Goal: Check status: Check status

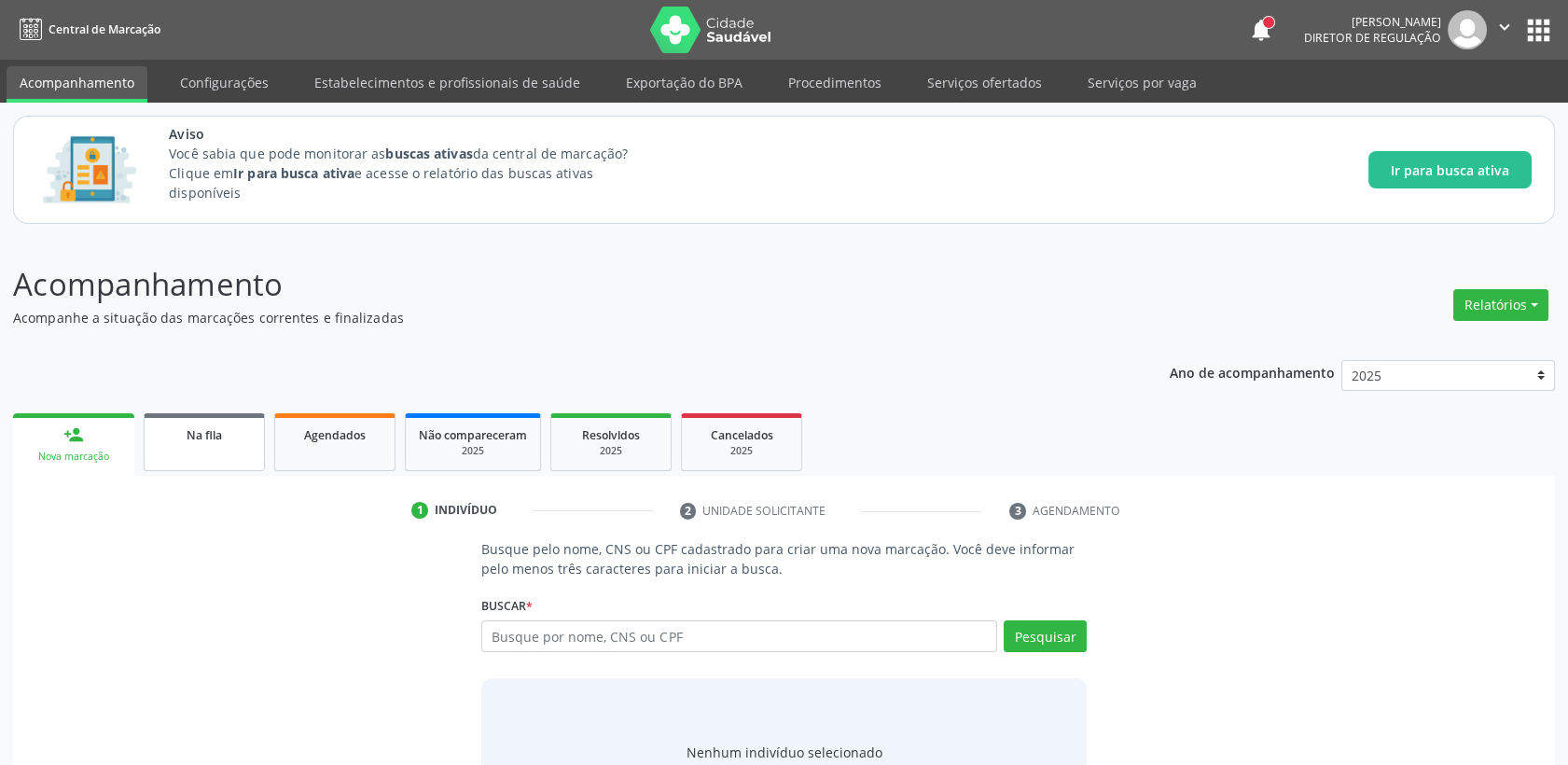
click at [225, 434] on div "Na fila" at bounding box center [204, 434] width 93 height 20
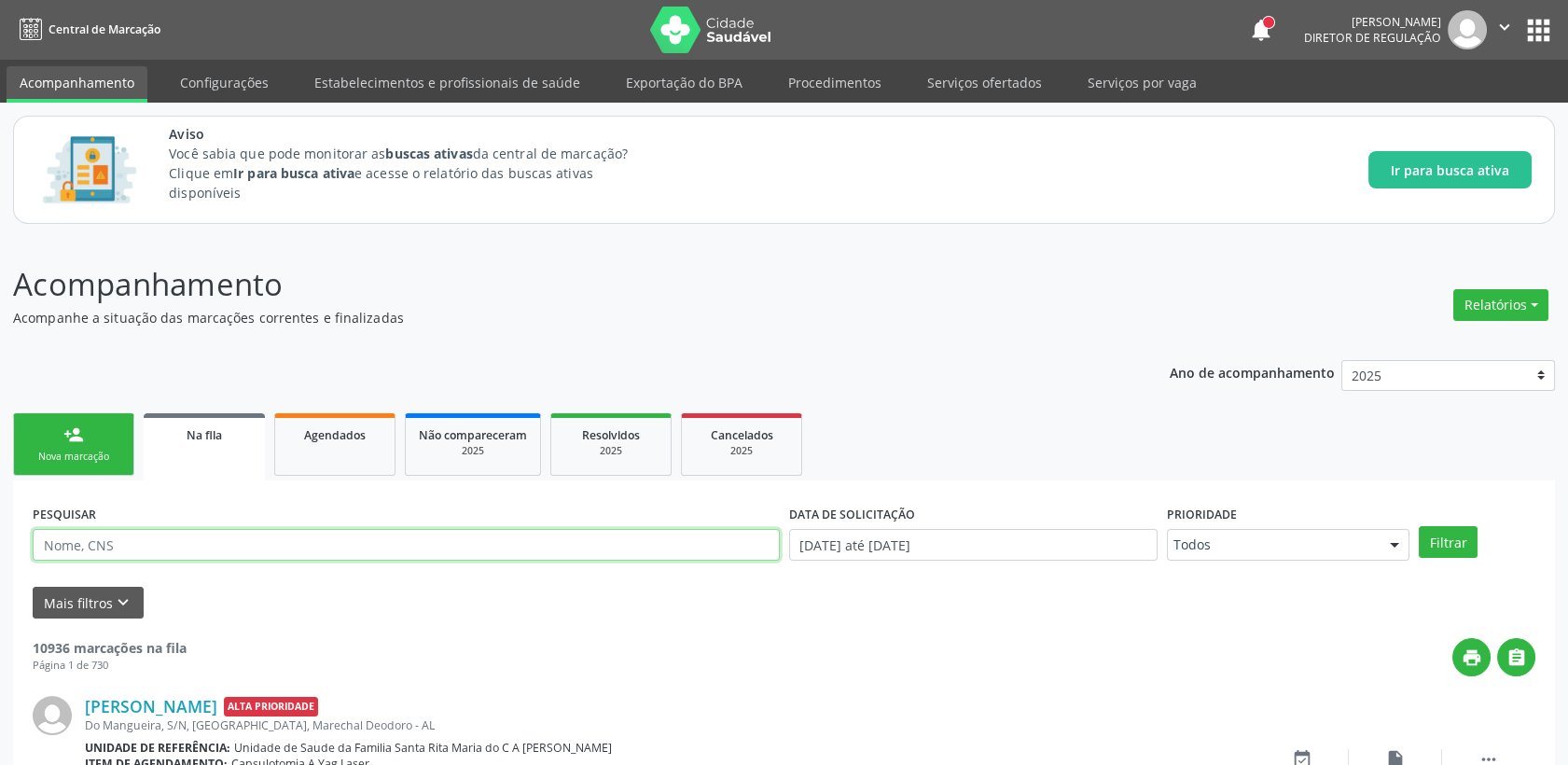
click at [163, 546] on input "text" at bounding box center [406, 544] width 747 height 31
type input "cícera [PERSON_NAME]"
click at [1419, 526] on button "Filtrar" at bounding box center [1448, 541] width 59 height 31
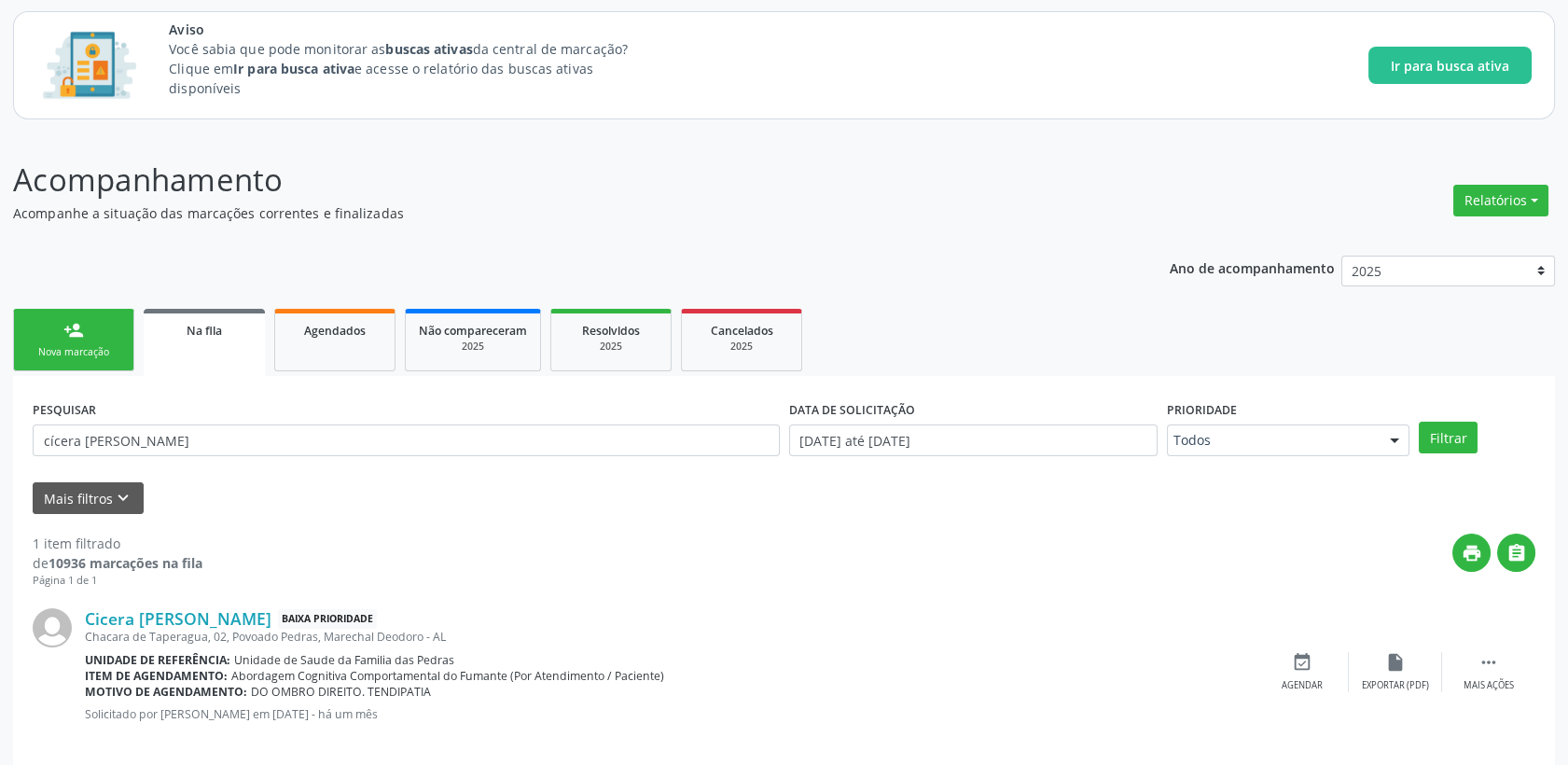
scroll to position [125, 0]
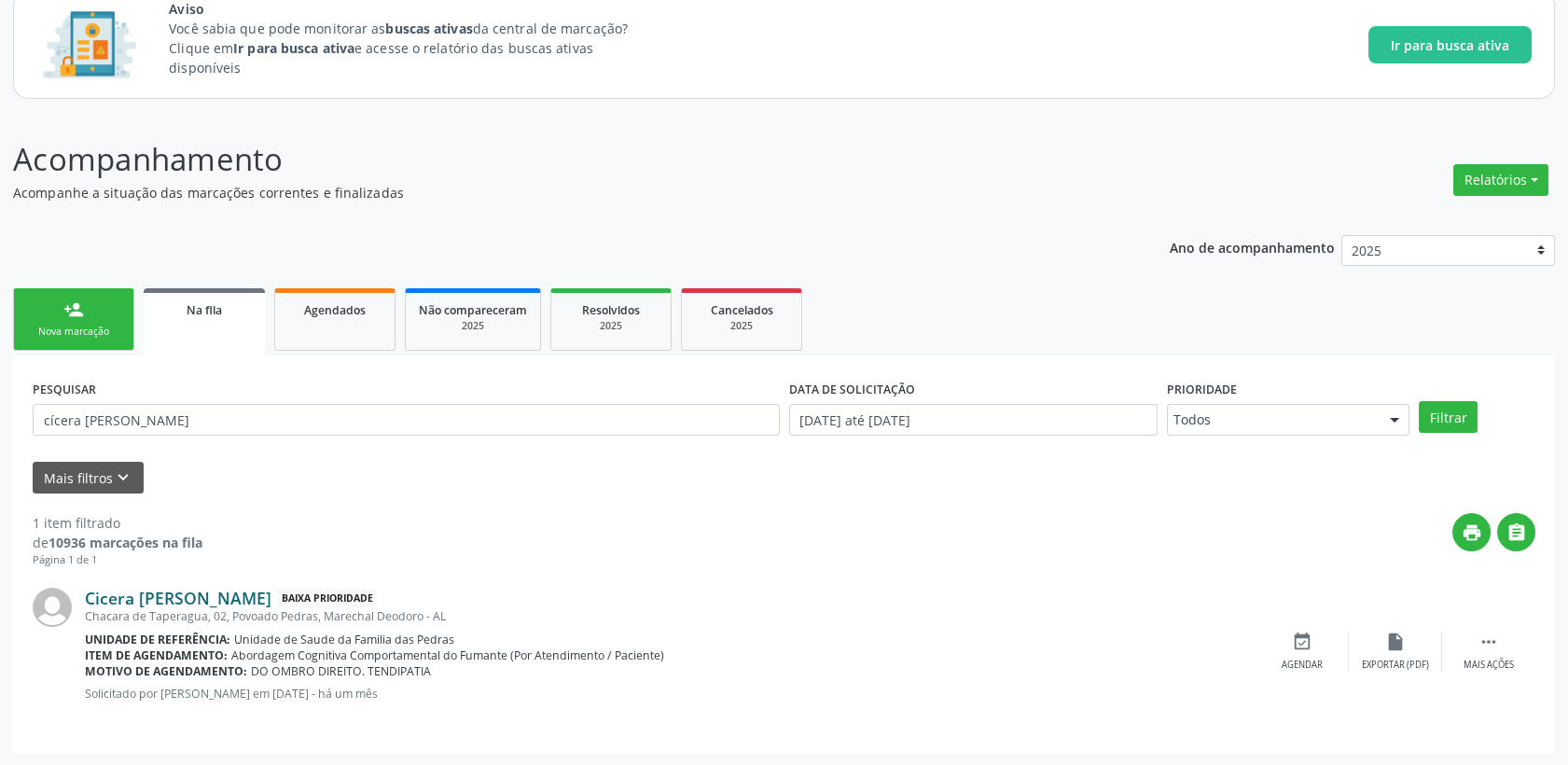
click at [258, 601] on link "Cicera [PERSON_NAME]" at bounding box center [178, 598] width 186 height 21
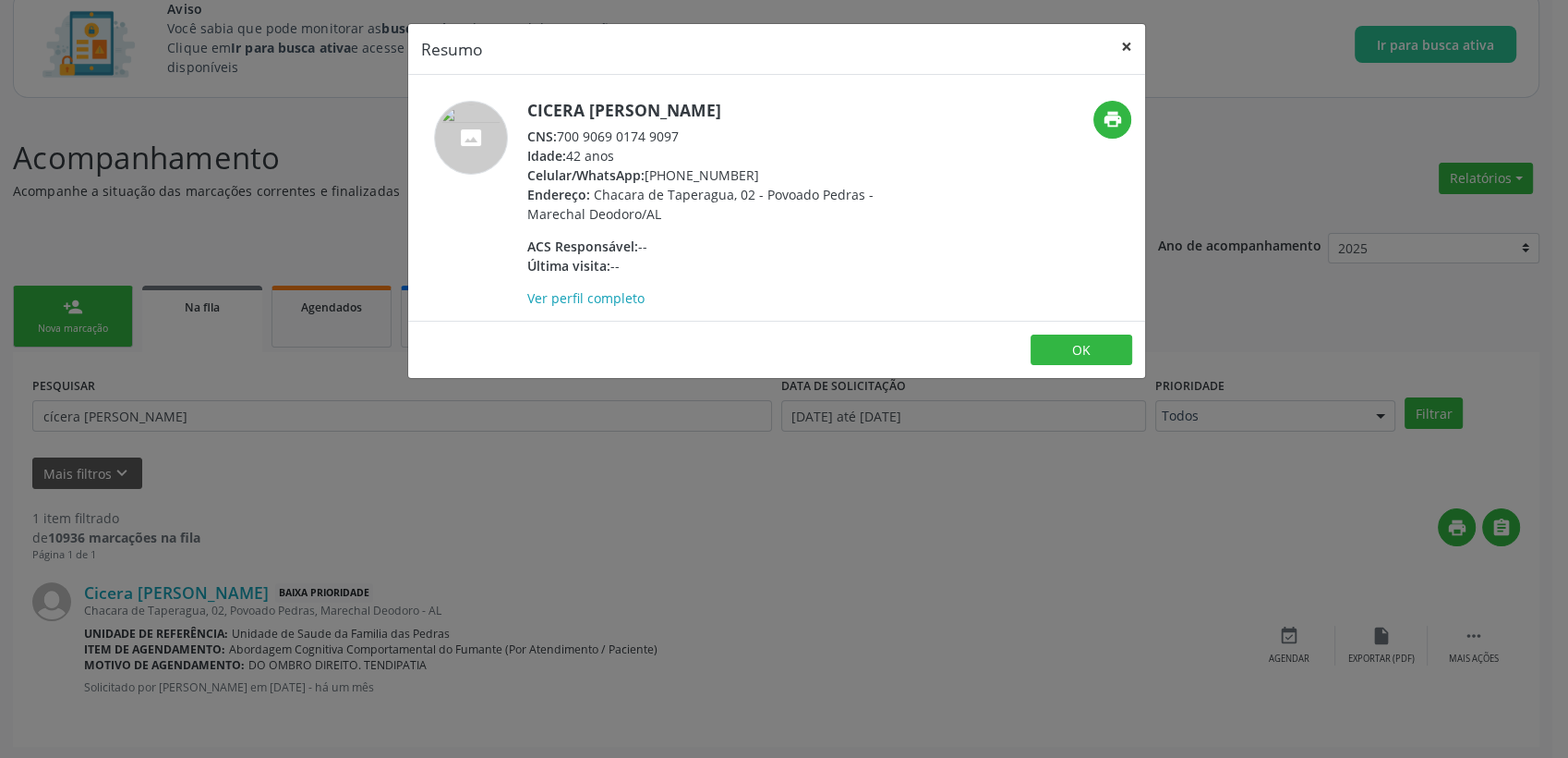
click at [1138, 45] on button "×" at bounding box center [1127, 47] width 37 height 45
